Goal: Information Seeking & Learning: Learn about a topic

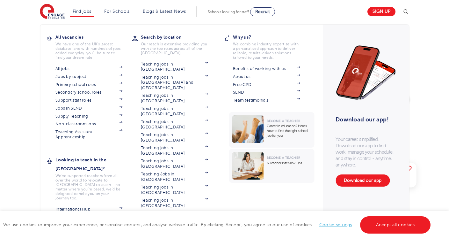
click at [77, 12] on link "Find jobs" at bounding box center [82, 11] width 19 height 5
click at [165, 237] on link "View all locations" at bounding box center [174, 239] width 67 height 5
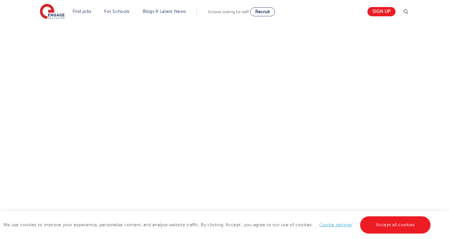
scroll to position [97, 0]
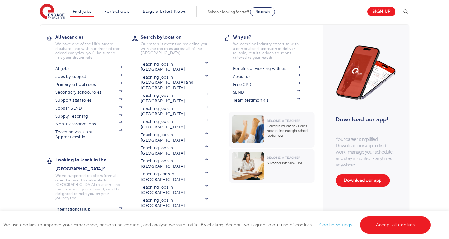
click at [155, 237] on link "View all locations" at bounding box center [174, 239] width 67 height 5
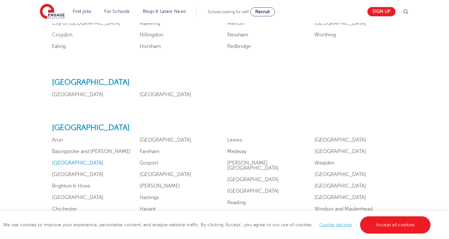
scroll to position [475, 0]
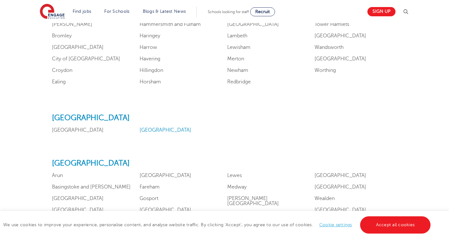
click at [149, 133] on link "Manchester" at bounding box center [166, 130] width 52 height 6
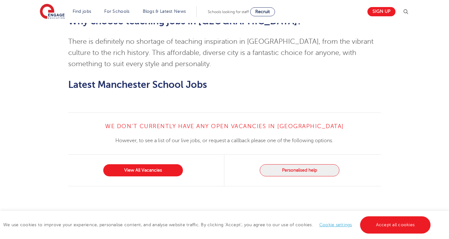
scroll to position [387, 0]
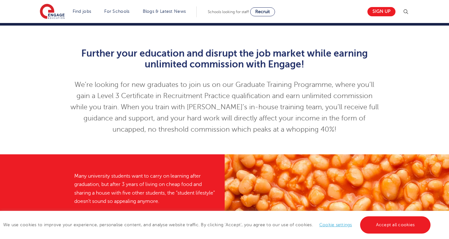
scroll to position [37, 0]
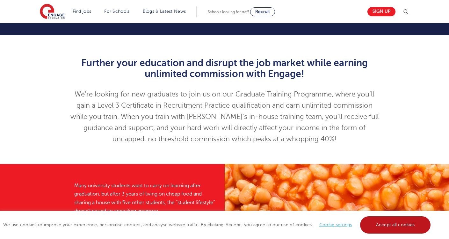
drag, startPoint x: 386, startPoint y: 217, endPoint x: 361, endPoint y: 205, distance: 27.7
click at [386, 217] on link "Accept all cookies" at bounding box center [395, 224] width 71 height 17
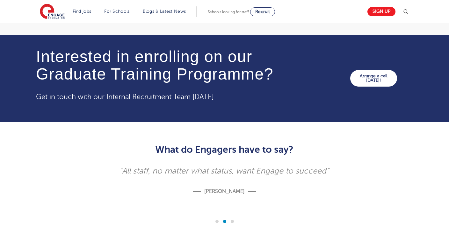
scroll to position [895, 0]
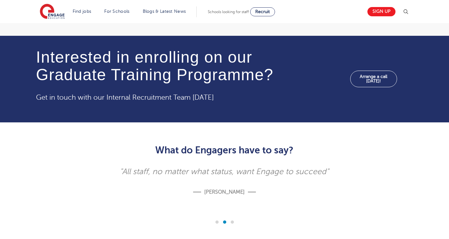
click at [365, 70] on link "Arrange a call [DATE]!" at bounding box center [373, 78] width 47 height 17
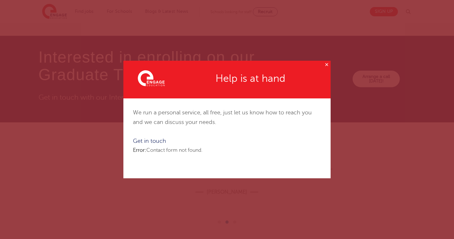
click at [125, 142] on div "Get in touch Error: Contact form not found." at bounding box center [226, 148] width 207 height 43
click at [106, 141] on div "✕ Help is at hand We run a personal service, all free, just let us know how to …" at bounding box center [227, 119] width 454 height 239
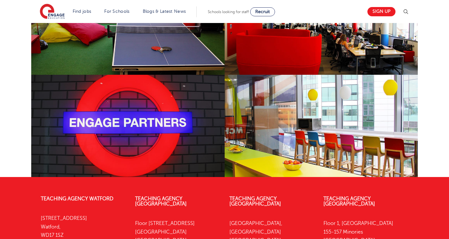
scroll to position [1138, 0]
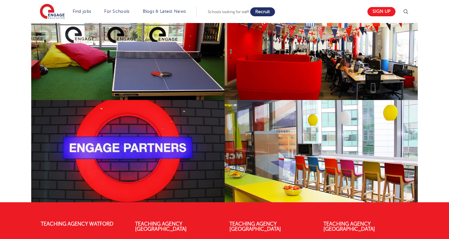
click at [268, 10] on span "Recruit" at bounding box center [262, 11] width 15 height 5
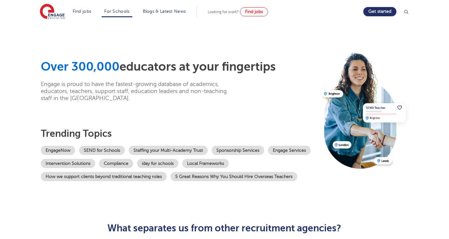
scroll to position [0, 0]
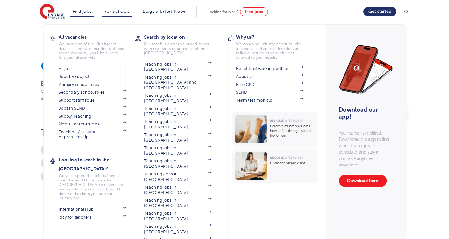
click at [84, 124] on link "Non-classroom jobs" at bounding box center [92, 123] width 67 height 5
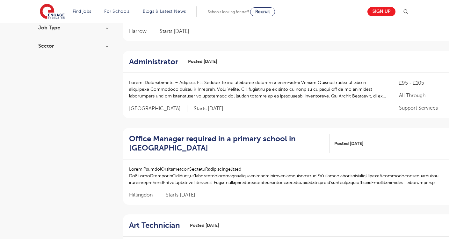
scroll to position [121, 0]
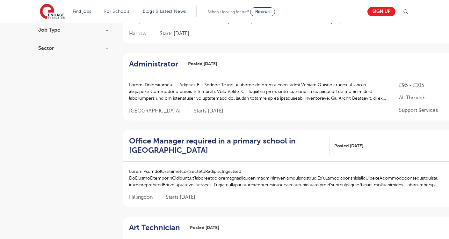
click at [70, 49] on h3 "Sector" at bounding box center [73, 48] width 70 height 5
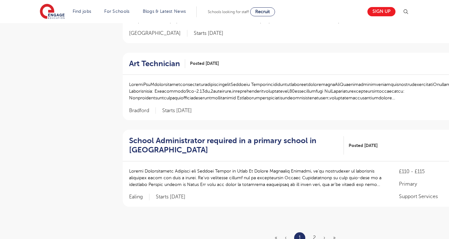
scroll to position [687, 0]
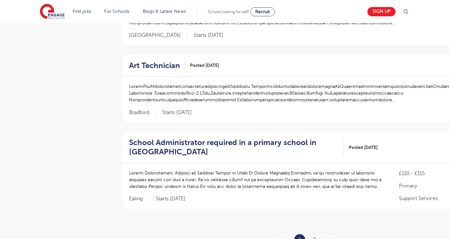
drag, startPoint x: 48, startPoint y: 63, endPoint x: 47, endPoint y: 95, distance: 31.9
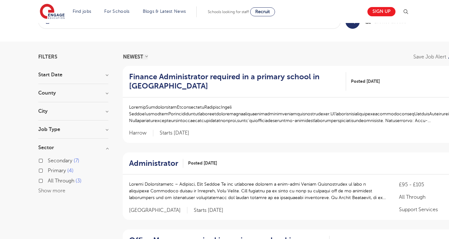
scroll to position [0, 0]
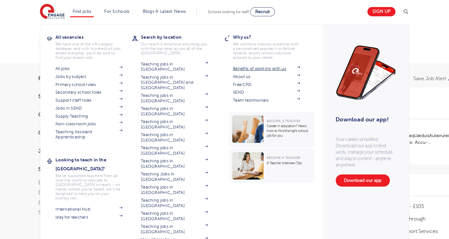
click at [259, 69] on link "Benefits of working with us" at bounding box center [266, 68] width 67 height 5
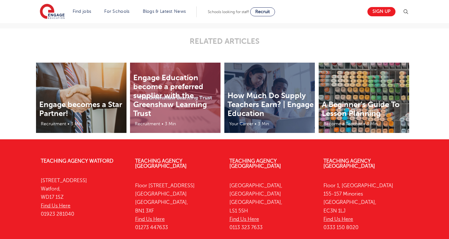
scroll to position [1379, 0]
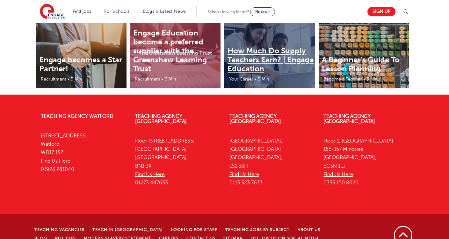
click at [267, 59] on link "How Much Do Supply Teachers Earn? | Engage Education" at bounding box center [271, 59] width 86 height 27
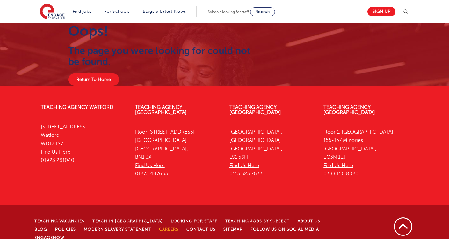
click at [161, 227] on link "Careers" at bounding box center [168, 229] width 19 height 4
